Goal: Find specific page/section: Find specific page/section

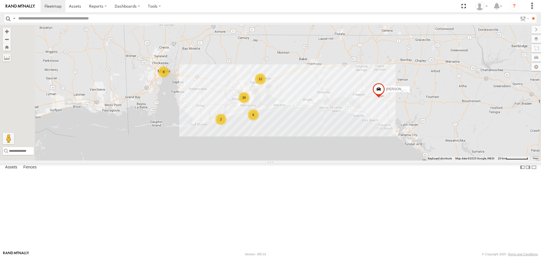
click at [0, 0] on link at bounding box center [0, 0] width 0 height 0
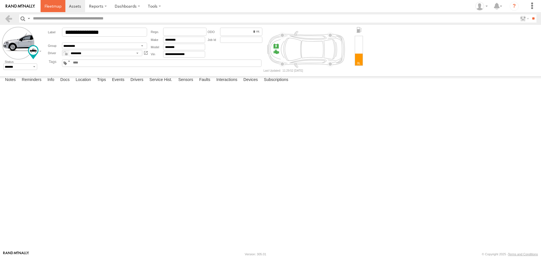
click at [55, 7] on span at bounding box center [53, 5] width 17 height 5
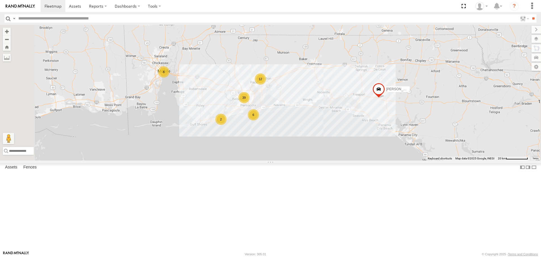
click at [0, 0] on link at bounding box center [0, 0] width 0 height 0
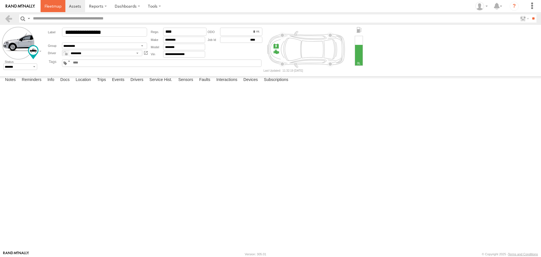
click at [54, 6] on span at bounding box center [53, 5] width 17 height 5
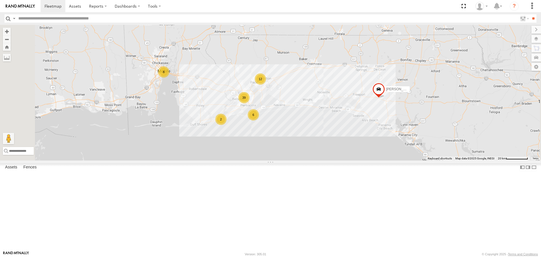
scroll to position [850, 0]
click at [0, 0] on link at bounding box center [0, 0] width 0 height 0
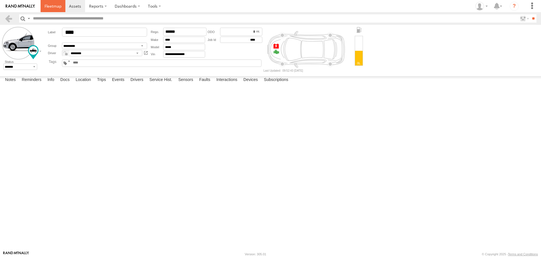
click at [55, 6] on span at bounding box center [53, 5] width 17 height 5
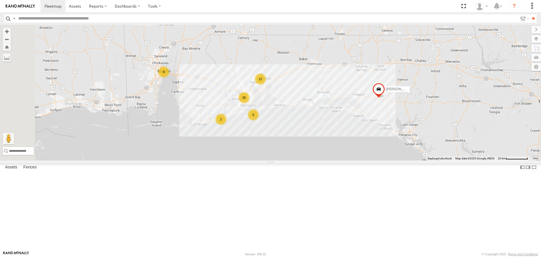
scroll to position [850, 0]
click at [0, 0] on link at bounding box center [0, 0] width 0 height 0
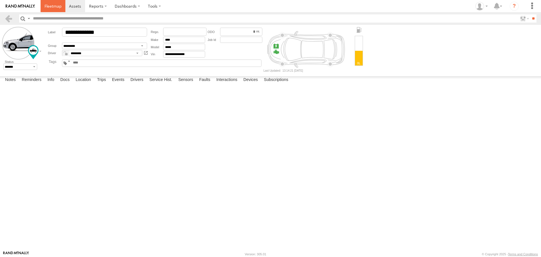
click at [48, 5] on span at bounding box center [53, 5] width 17 height 5
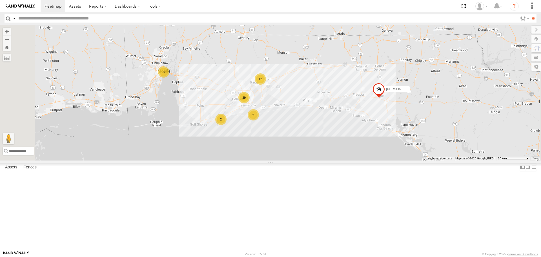
click at [385, 98] on span at bounding box center [379, 90] width 12 height 15
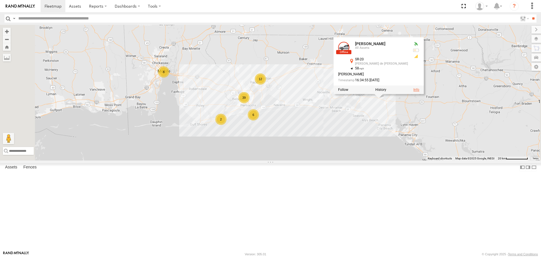
click at [419, 92] on link at bounding box center [416, 90] width 6 height 4
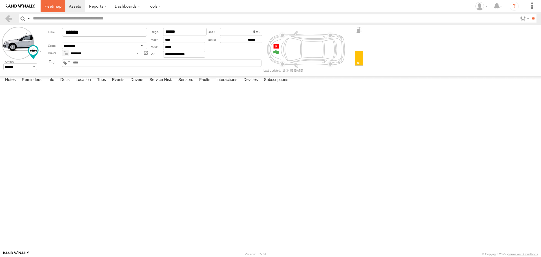
click at [57, 4] on span at bounding box center [53, 5] width 17 height 5
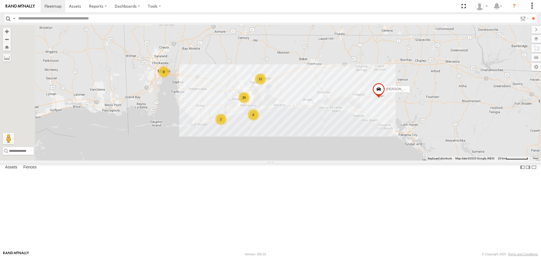
click at [0, 0] on link at bounding box center [0, 0] width 0 height 0
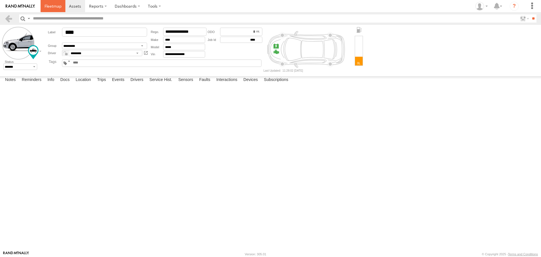
click at [52, 6] on span at bounding box center [53, 5] width 17 height 5
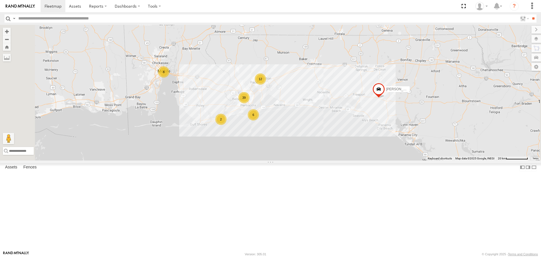
click at [169, 77] on div "8" at bounding box center [163, 71] width 11 height 11
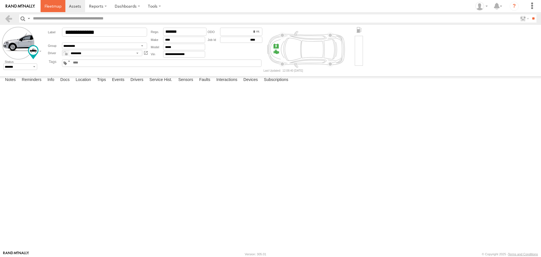
click at [51, 5] on span at bounding box center [53, 5] width 17 height 5
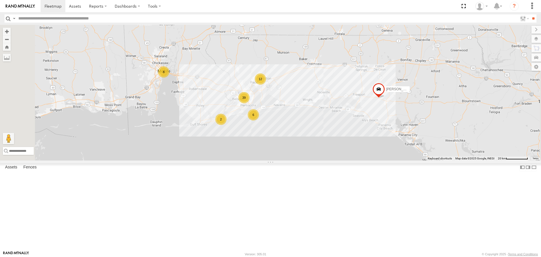
scroll to position [113, 0]
click at [0, 0] on link at bounding box center [0, 0] width 0 height 0
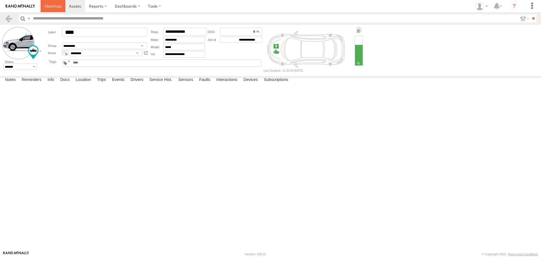
click at [52, 6] on span at bounding box center [53, 5] width 17 height 5
